Goal: Task Accomplishment & Management: Manage account settings

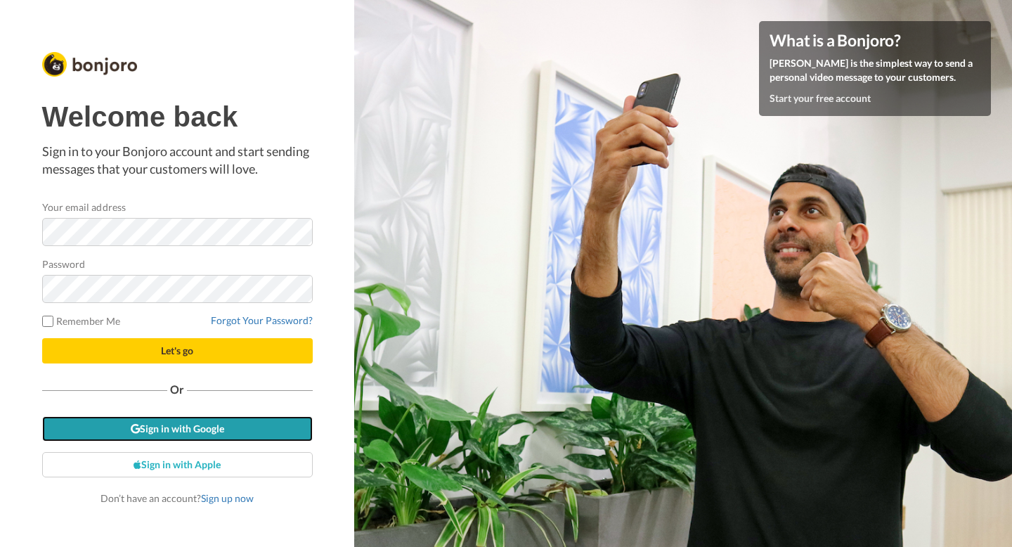
click at [185, 421] on link "Sign in with Google" at bounding box center [177, 428] width 270 height 25
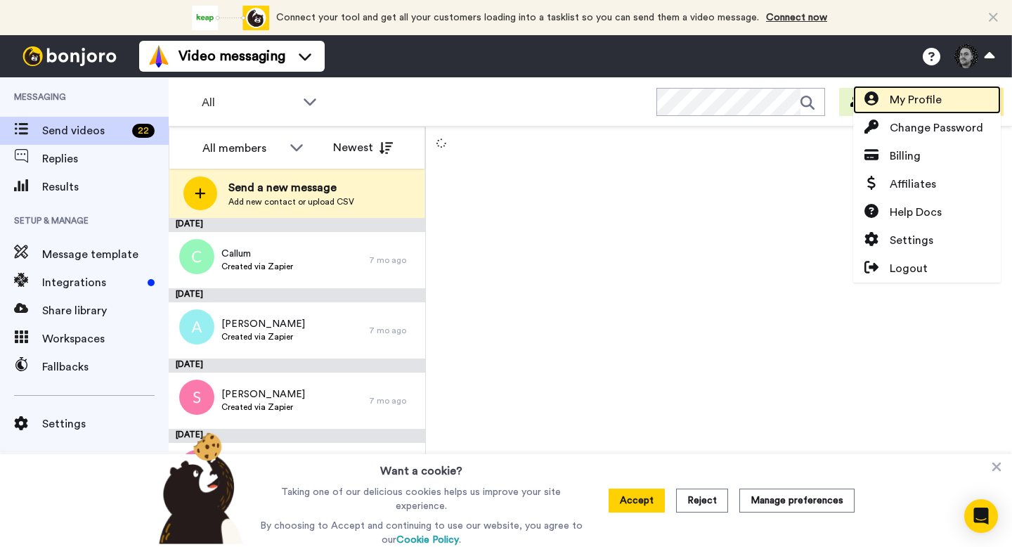
click at [931, 103] on span "My Profile" at bounding box center [915, 99] width 52 height 17
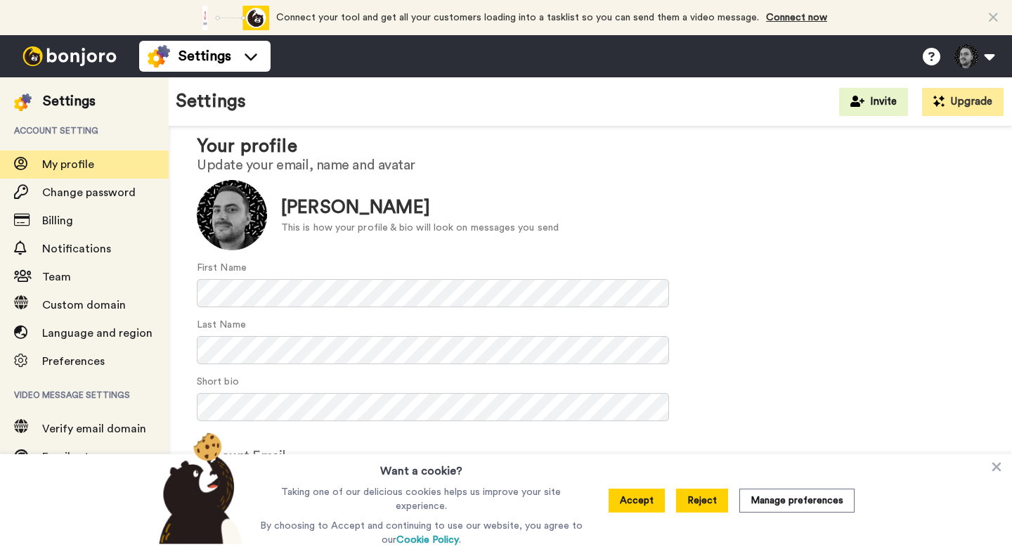
click at [719, 504] on button "Reject" at bounding box center [702, 500] width 52 height 24
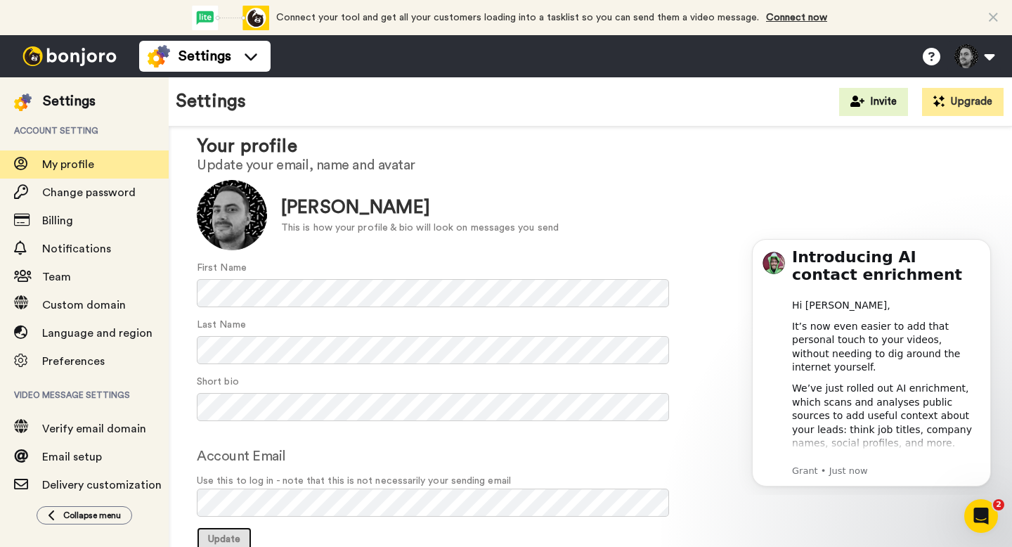
click at [227, 531] on button "Update" at bounding box center [224, 539] width 55 height 25
click at [992, 246] on button "Dismiss notification" at bounding box center [986, 243] width 18 height 18
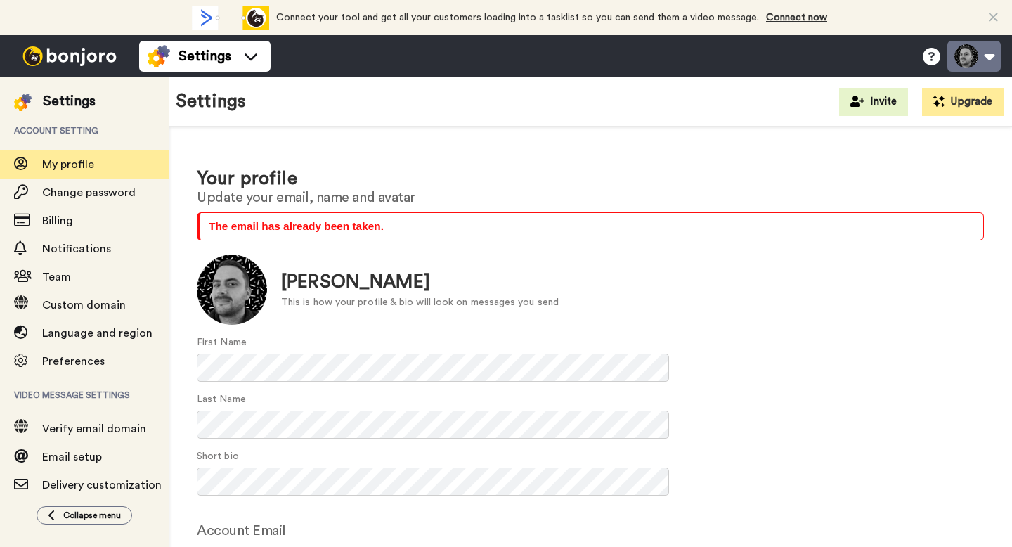
click at [974, 65] on button at bounding box center [973, 56] width 53 height 31
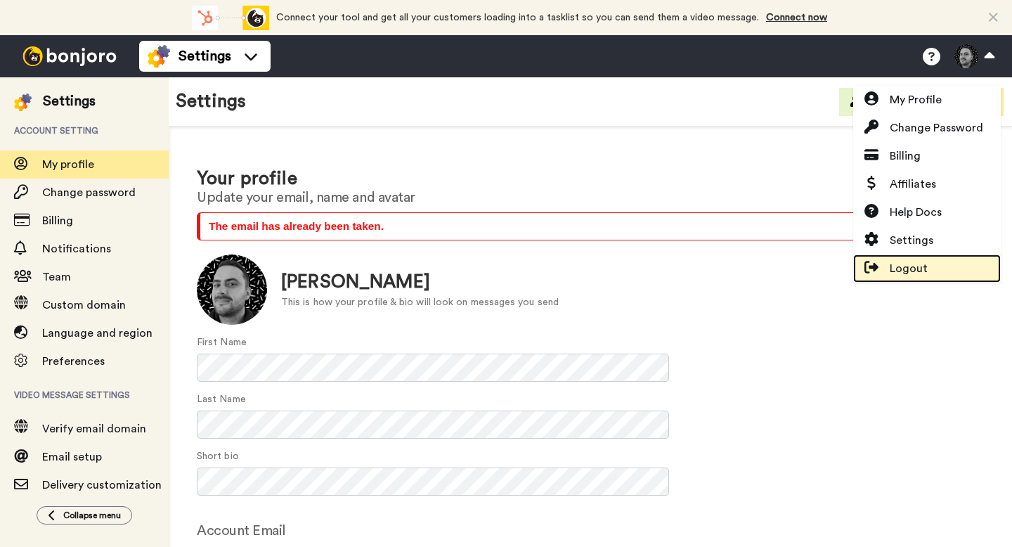
click at [906, 270] on span "Logout" at bounding box center [908, 268] width 38 height 17
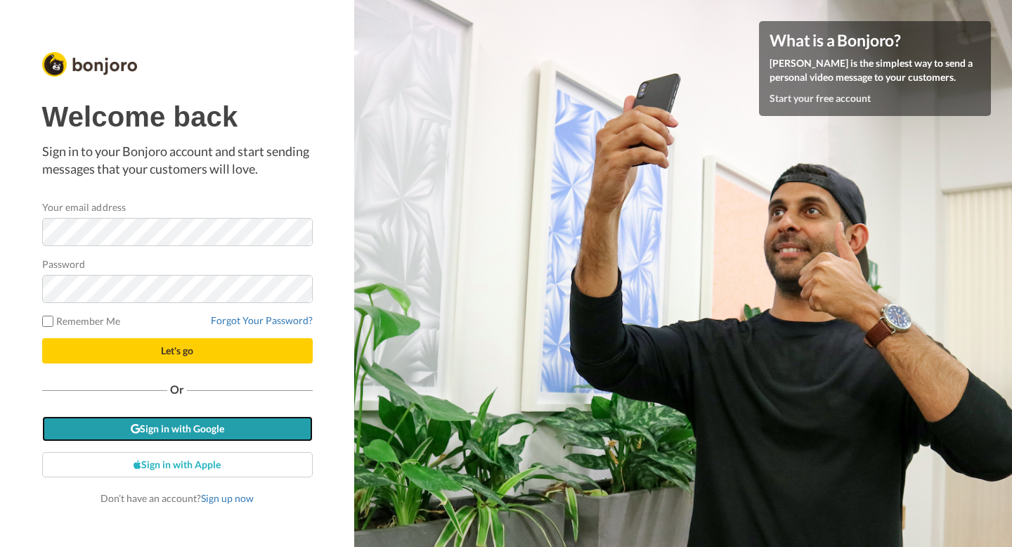
click at [242, 437] on link "Sign in with Google" at bounding box center [177, 428] width 270 height 25
